Goal: Information Seeking & Learning: Understand process/instructions

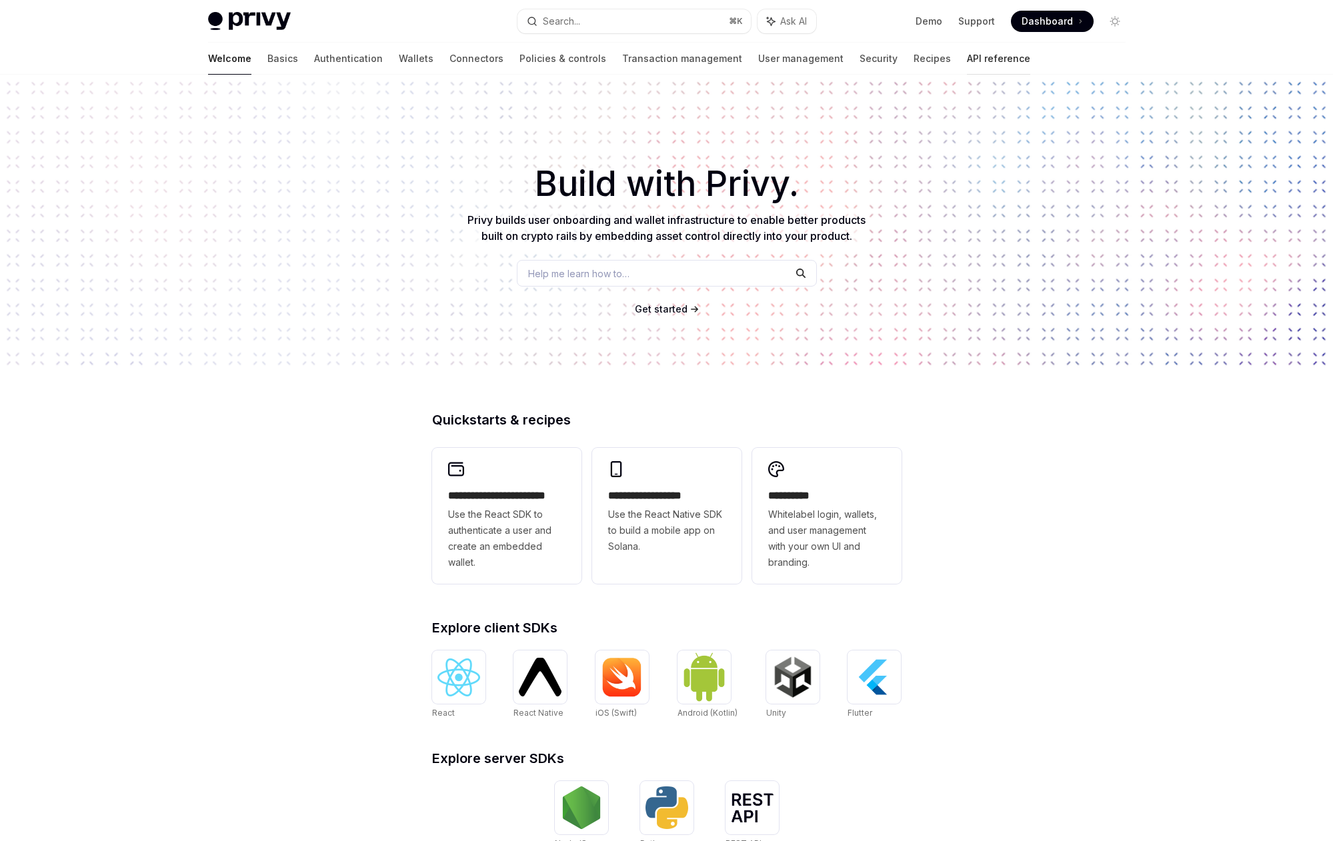
click at [967, 55] on link "API reference" at bounding box center [998, 59] width 63 height 32
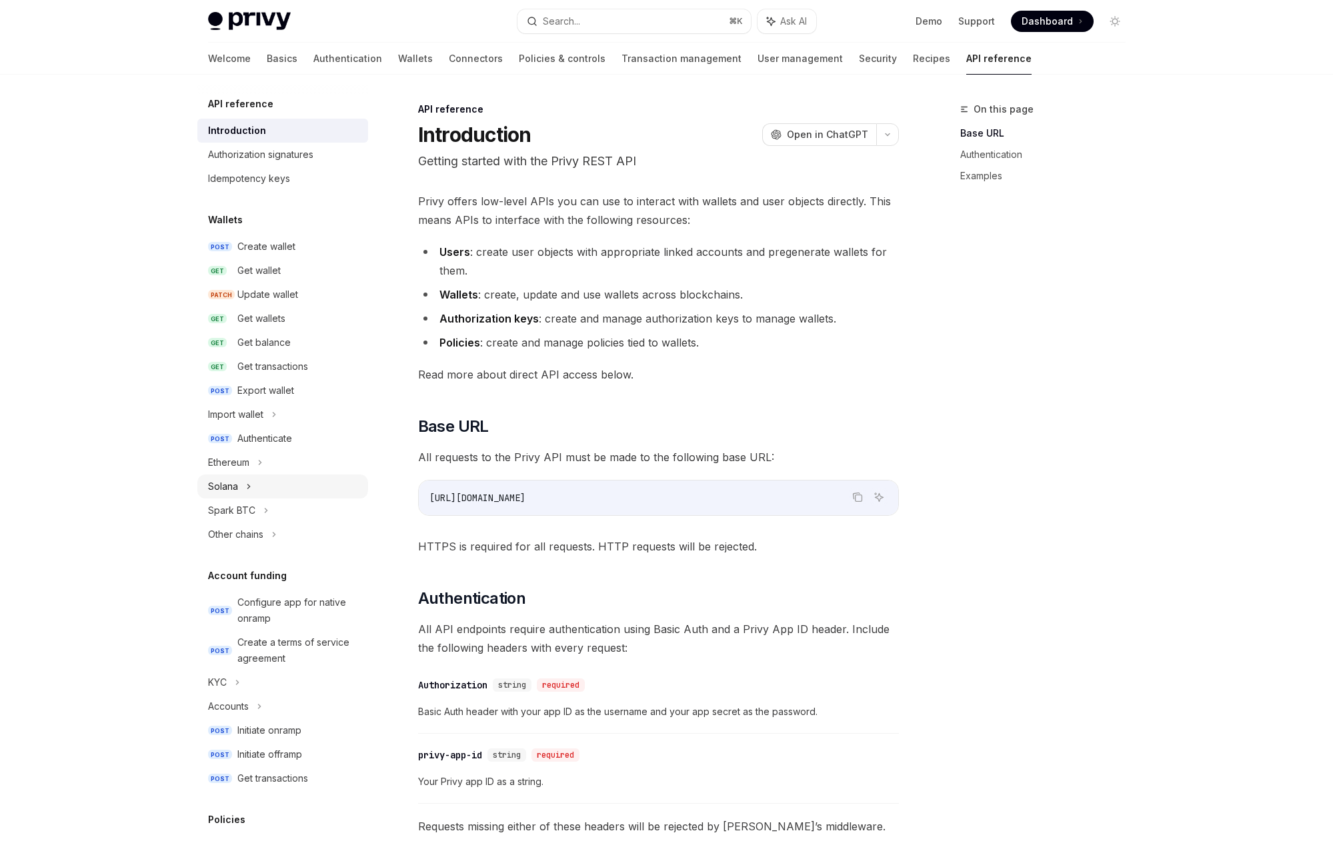
click at [235, 484] on div "Solana" at bounding box center [223, 487] width 30 height 16
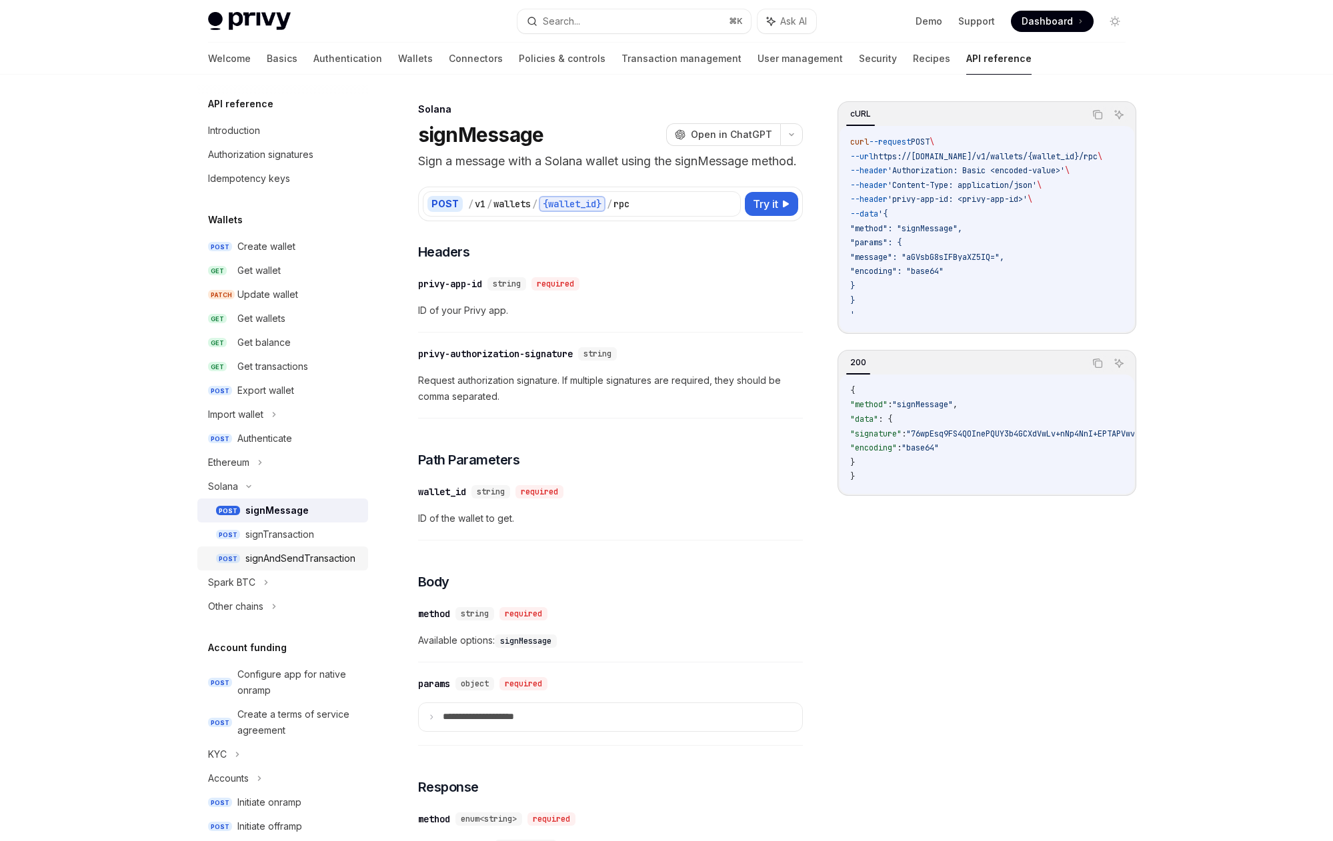
click at [257, 551] on div "signAndSendTransaction" at bounding box center [300, 559] width 110 height 16
type textarea "*"
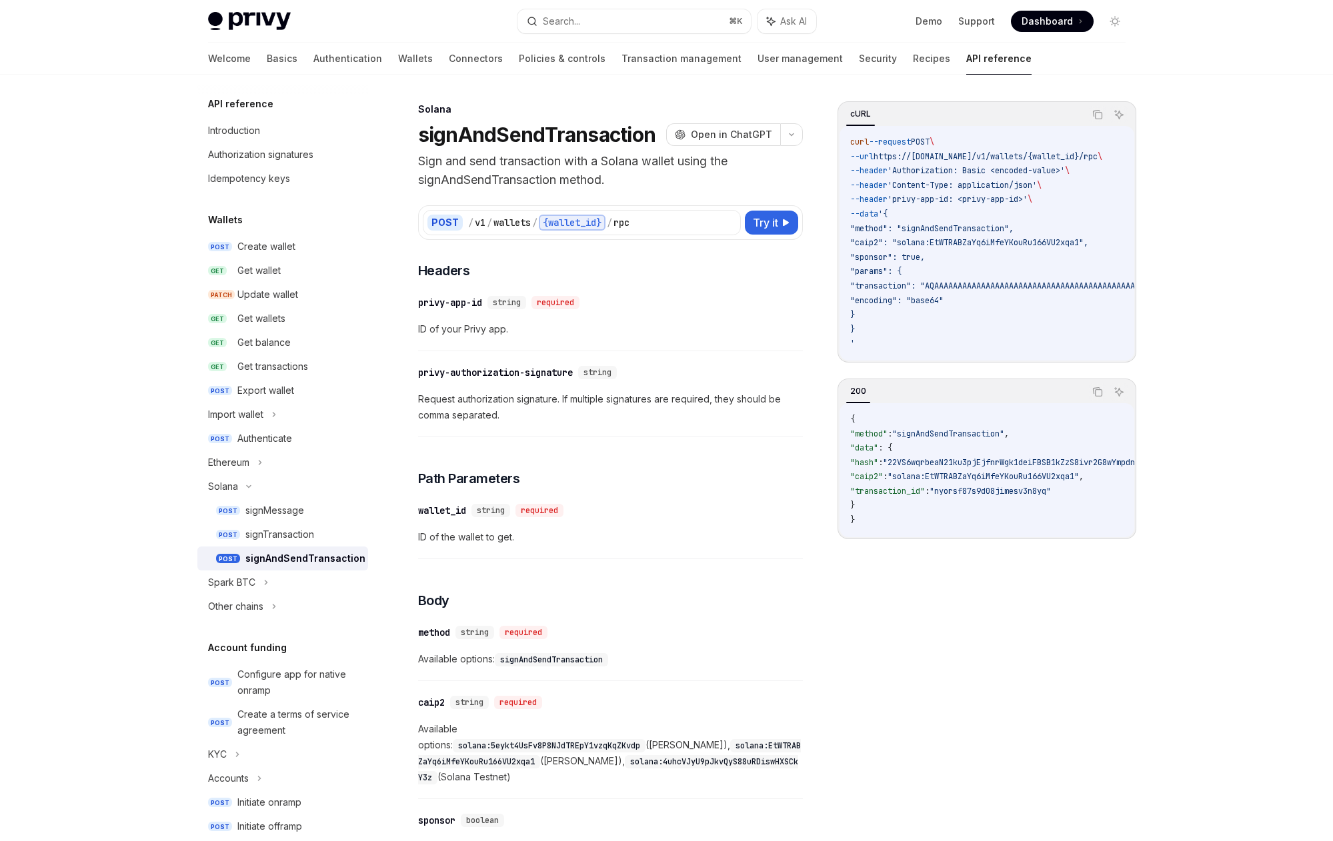
drag, startPoint x: 899, startPoint y: 318, endPoint x: 842, endPoint y: 231, distance: 103.9
click at [842, 231] on div "curl --request POST \ --url https://[DOMAIN_NAME]/v1/wallets/{wallet_id}/rpc \ …" at bounding box center [986, 243] width 295 height 235
copy code ""method": "signAndSendTransaction", "caip2": "solana:EtWTRABZaYq6iMfeYKouRu166V…"
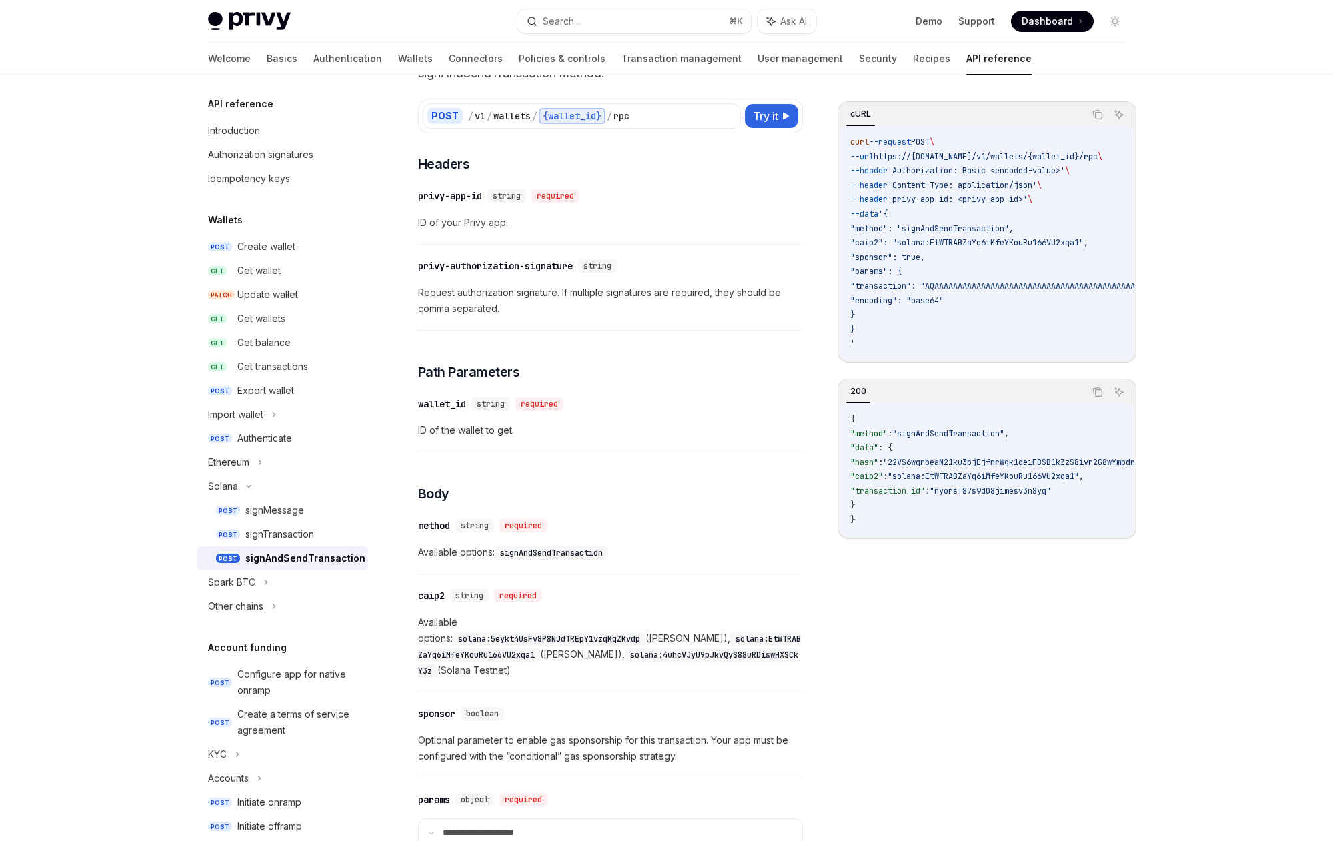
scroll to position [119, 0]
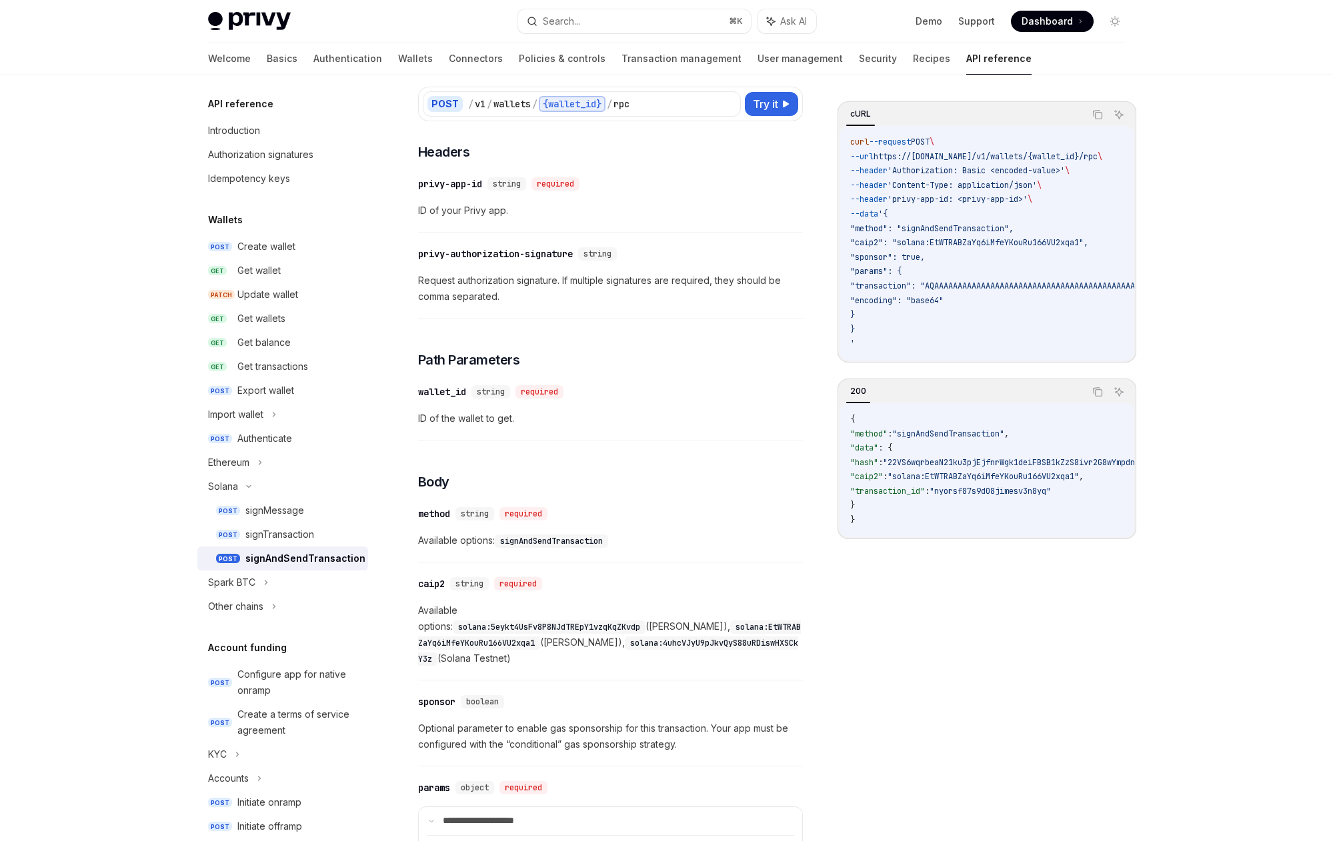
click at [561, 627] on code "solana:EtWTRABZaYq6iMfeYKouRu166VU2xqa1" at bounding box center [609, 635] width 383 height 29
